Goal: Task Accomplishment & Management: Complete application form

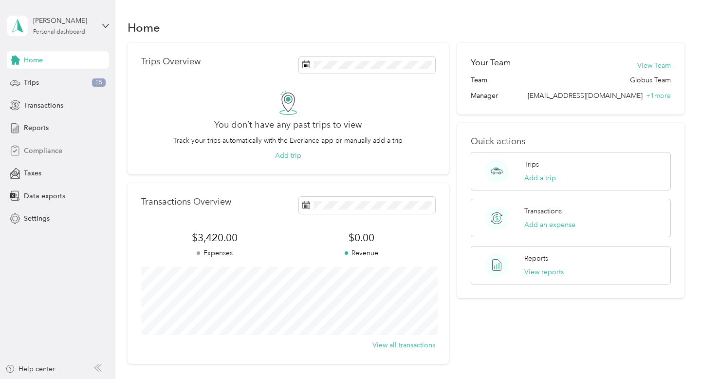
click at [40, 145] on div "Compliance" at bounding box center [58, 151] width 102 height 18
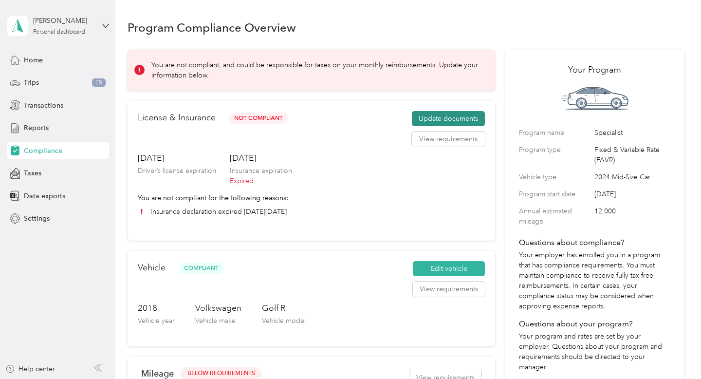
click at [440, 118] on button "Update documents" at bounding box center [448, 119] width 73 height 16
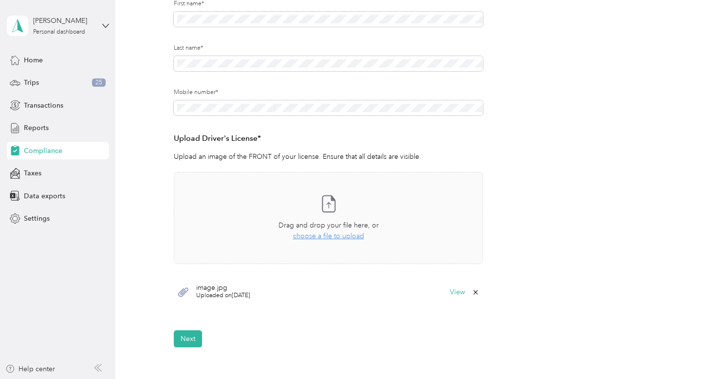
scroll to position [151, 0]
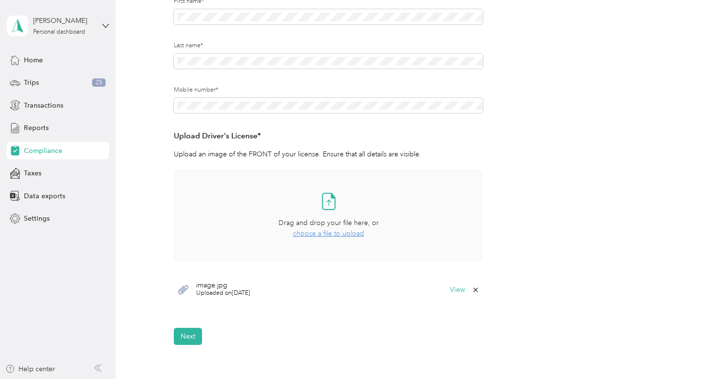
click at [328, 236] on span "choose a file to upload" at bounding box center [328, 233] width 71 height 8
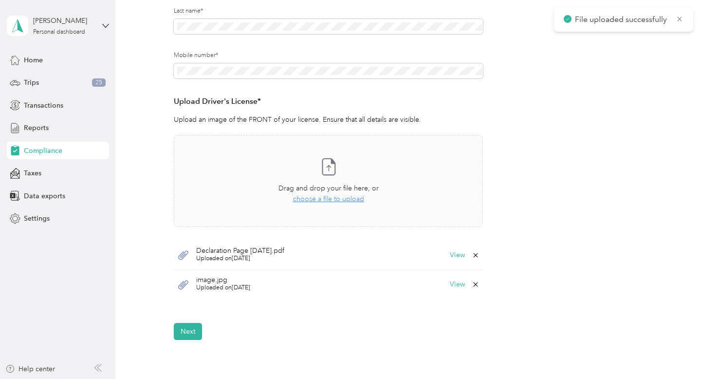
scroll to position [187, 0]
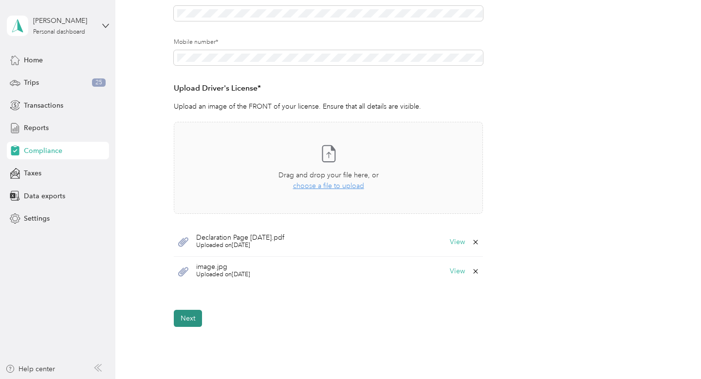
click at [186, 319] on button "Next" at bounding box center [188, 318] width 28 height 17
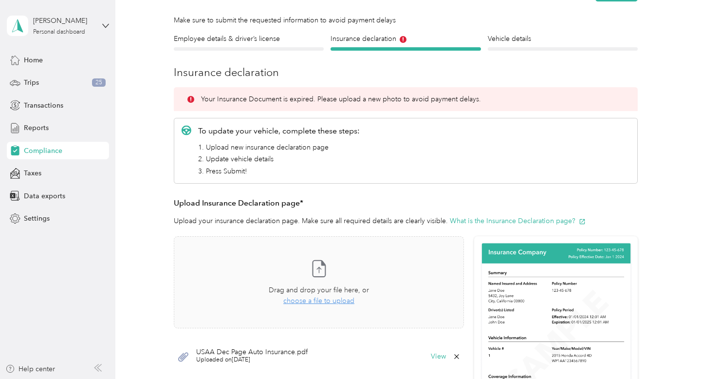
scroll to position [56, 0]
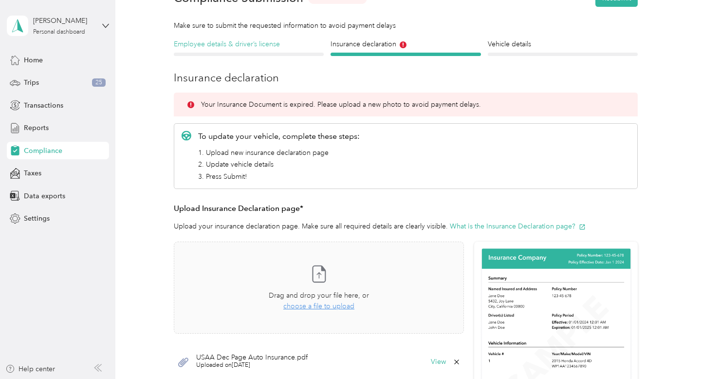
click at [244, 46] on h4 "Employee details & driver’s license" at bounding box center [249, 44] width 150 height 10
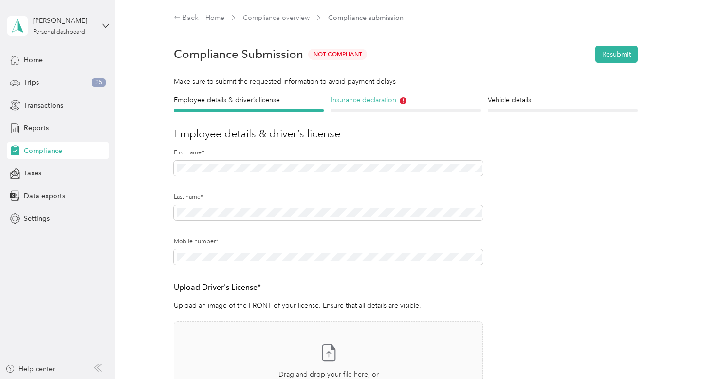
scroll to position [164, 0]
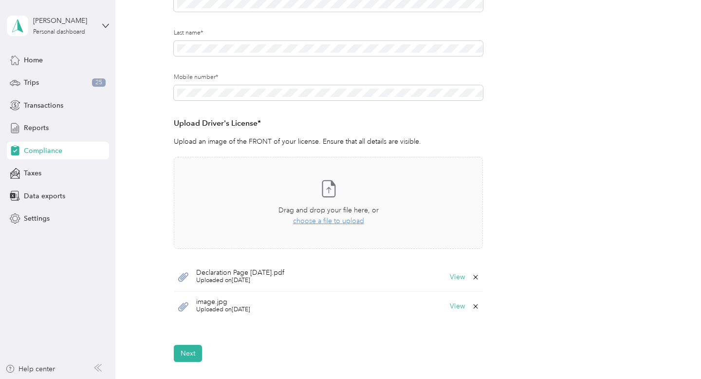
click at [478, 278] on icon at bounding box center [476, 277] width 4 height 4
click at [458, 281] on button "Yes" at bounding box center [454, 284] width 19 height 16
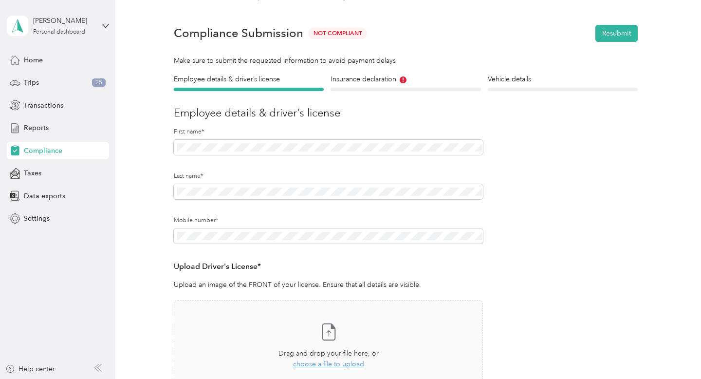
scroll to position [0, 0]
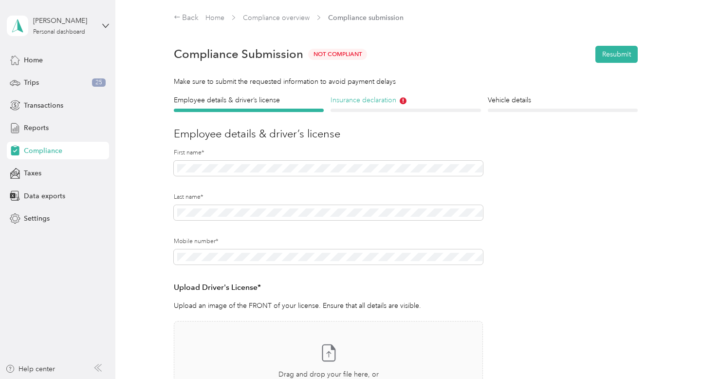
click at [388, 103] on h4 "Insurance declaration" at bounding box center [406, 100] width 150 height 10
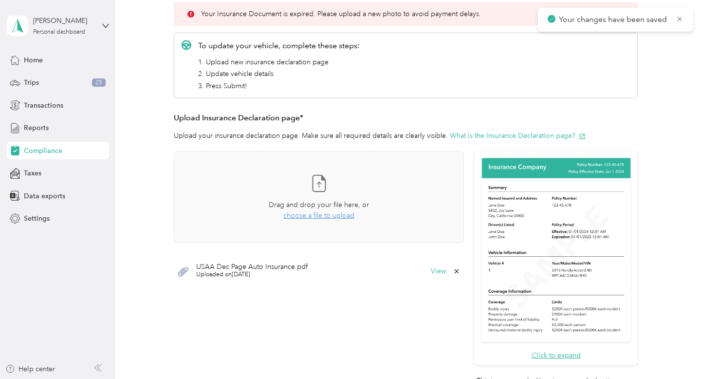
scroll to position [147, 0]
click at [338, 217] on span "choose a file to upload" at bounding box center [318, 215] width 71 height 8
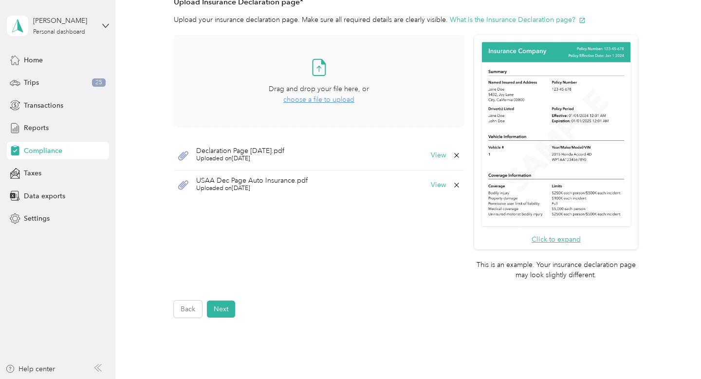
scroll to position [247, 0]
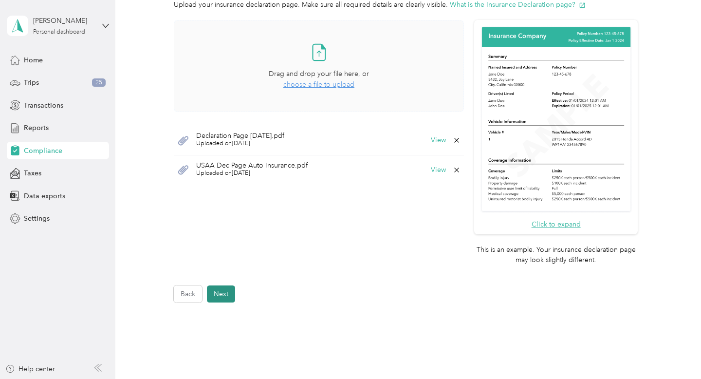
click at [222, 295] on button "Next" at bounding box center [221, 293] width 28 height 17
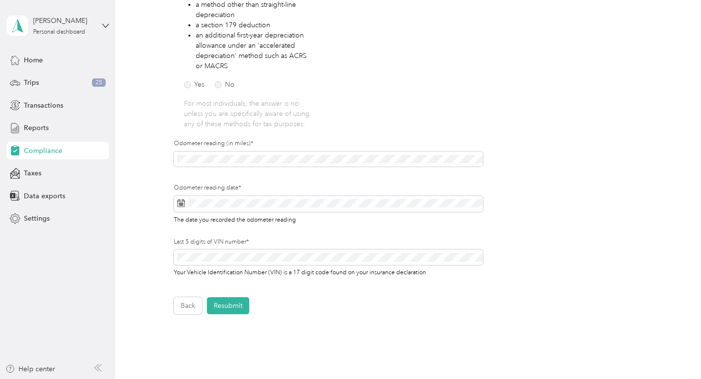
scroll to position [202, 0]
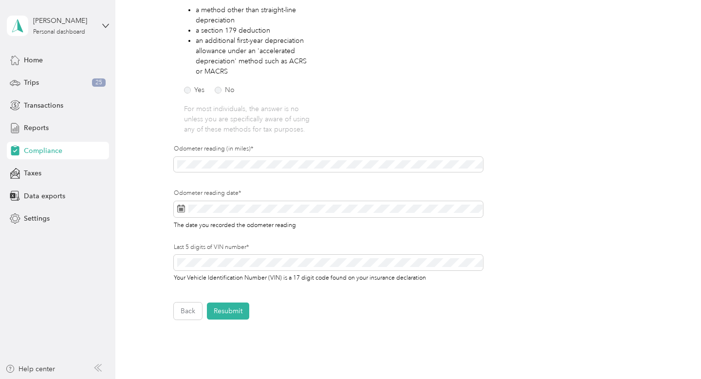
click at [242, 194] on label "Odometer reading date*" at bounding box center [329, 193] width 310 height 9
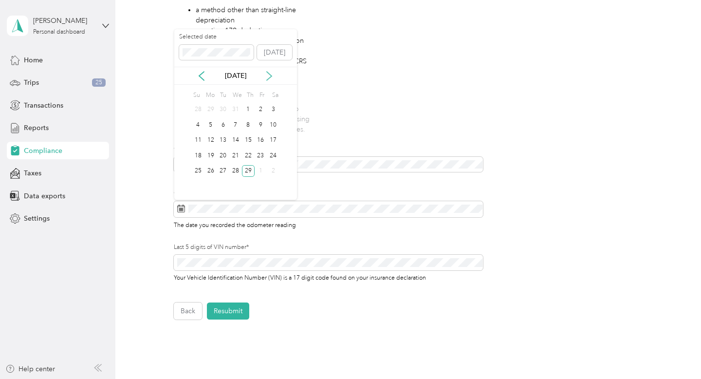
click at [269, 74] on icon at bounding box center [269, 76] width 10 height 10
click at [270, 55] on button "[DATE]" at bounding box center [274, 53] width 35 height 16
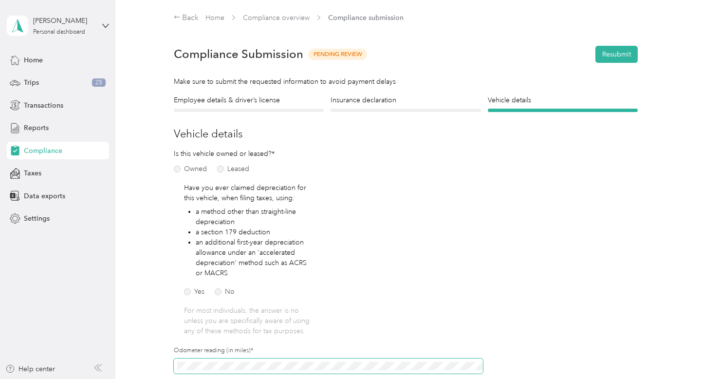
scroll to position [284, 0]
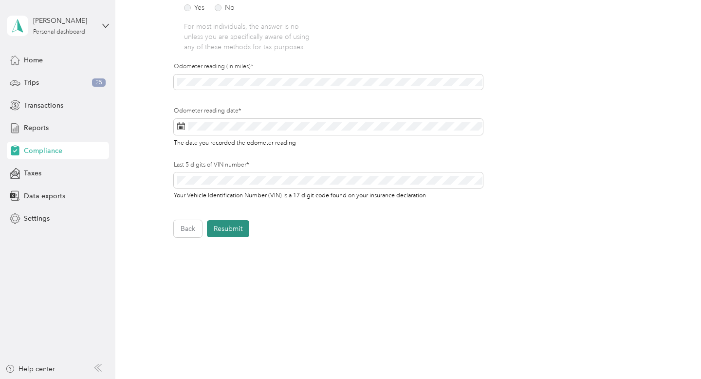
click at [232, 231] on button "Resubmit" at bounding box center [228, 228] width 42 height 17
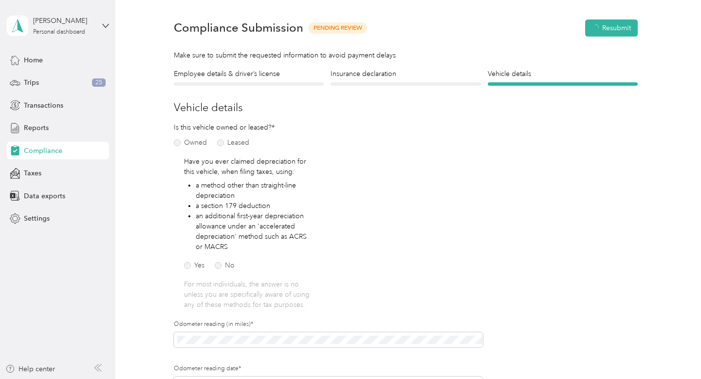
scroll to position [12, 0]
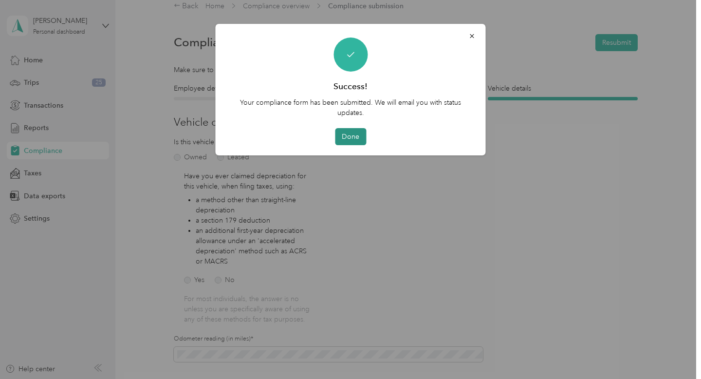
click at [353, 137] on button "Done" at bounding box center [350, 136] width 31 height 17
